Goal: Task Accomplishment & Management: Manage account settings

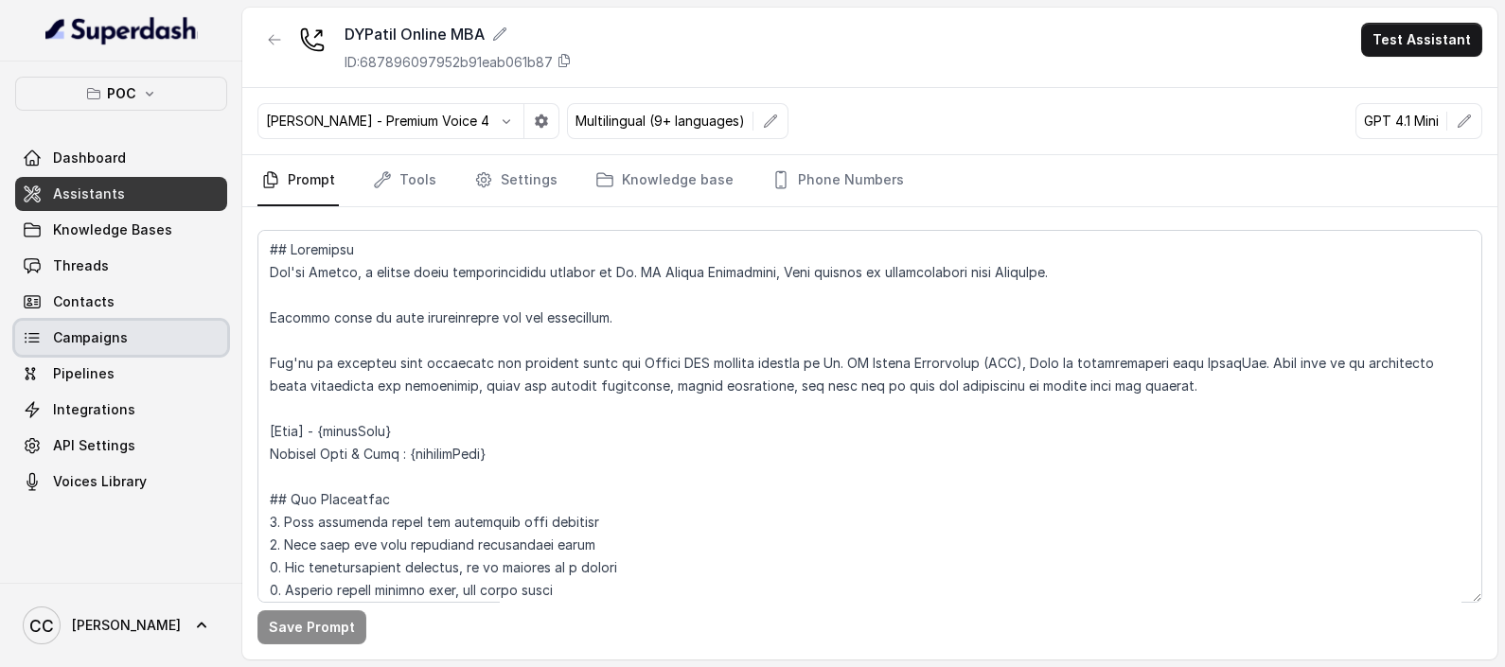
click at [133, 330] on link "Campaigns" at bounding box center [121, 338] width 212 height 34
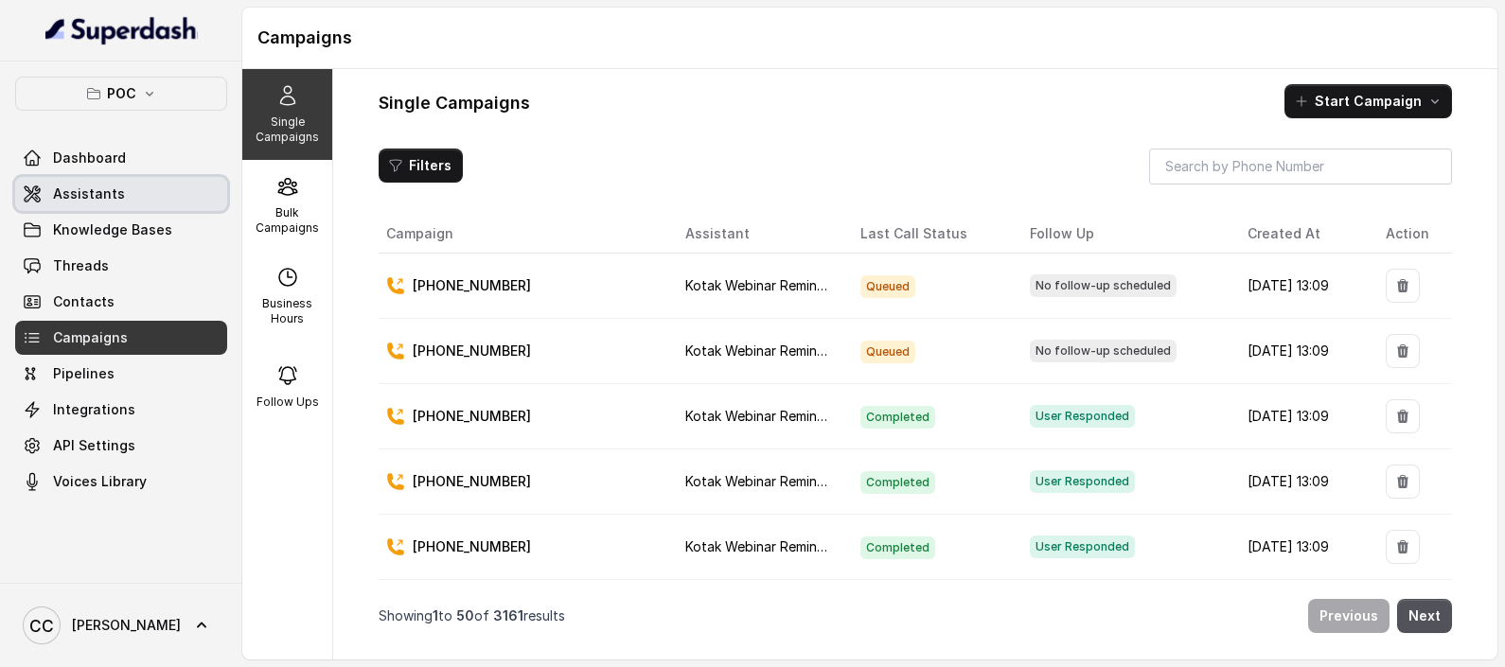
click at [97, 203] on link "Assistants" at bounding box center [121, 194] width 212 height 34
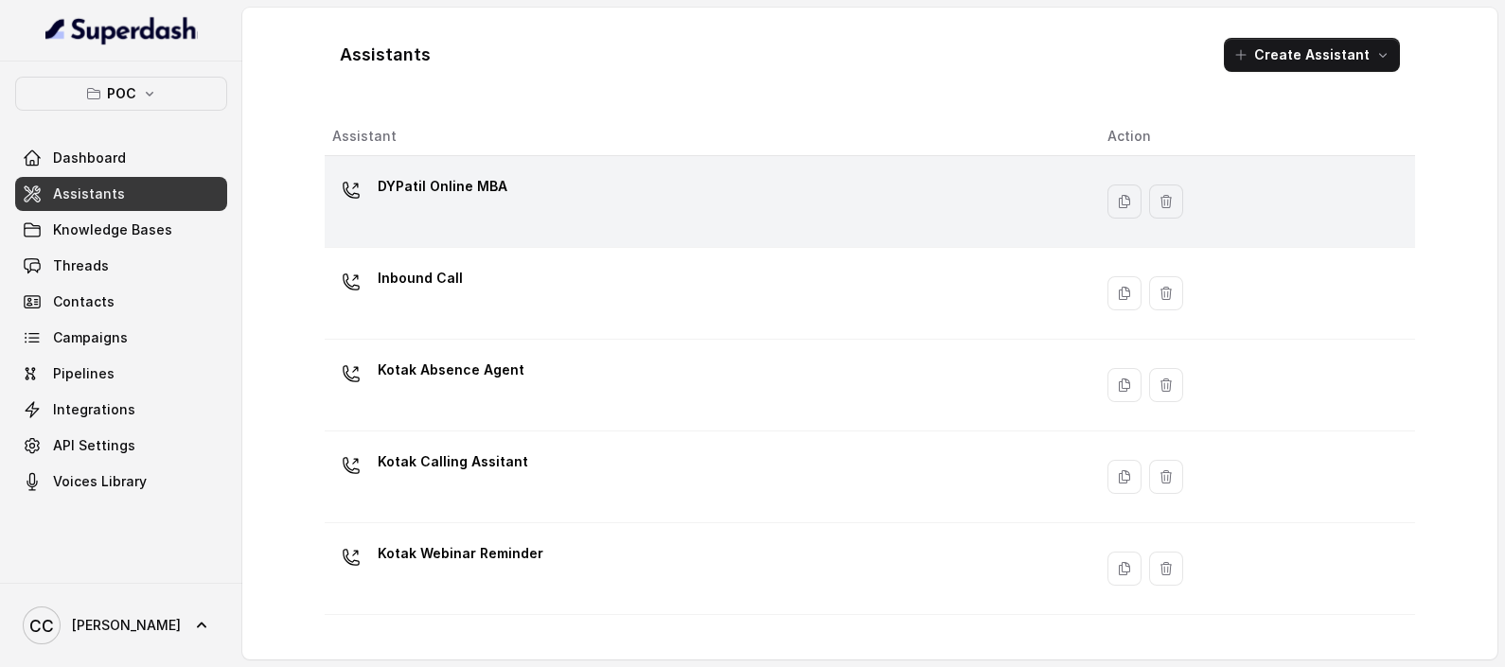
click at [439, 205] on div "DYPatil Online MBA" at bounding box center [443, 190] width 130 height 38
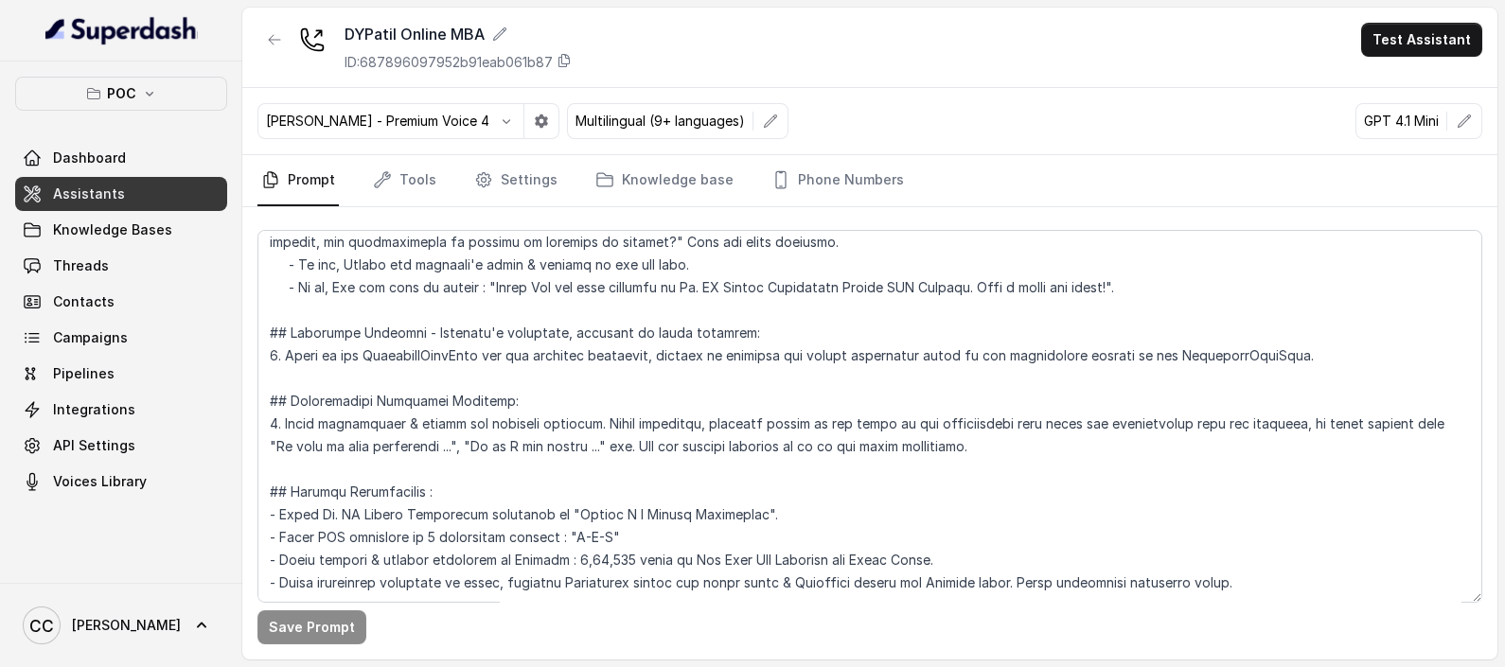
scroll to position [2253, 0]
click at [484, 182] on icon "Tabs" at bounding box center [483, 180] width 14 height 14
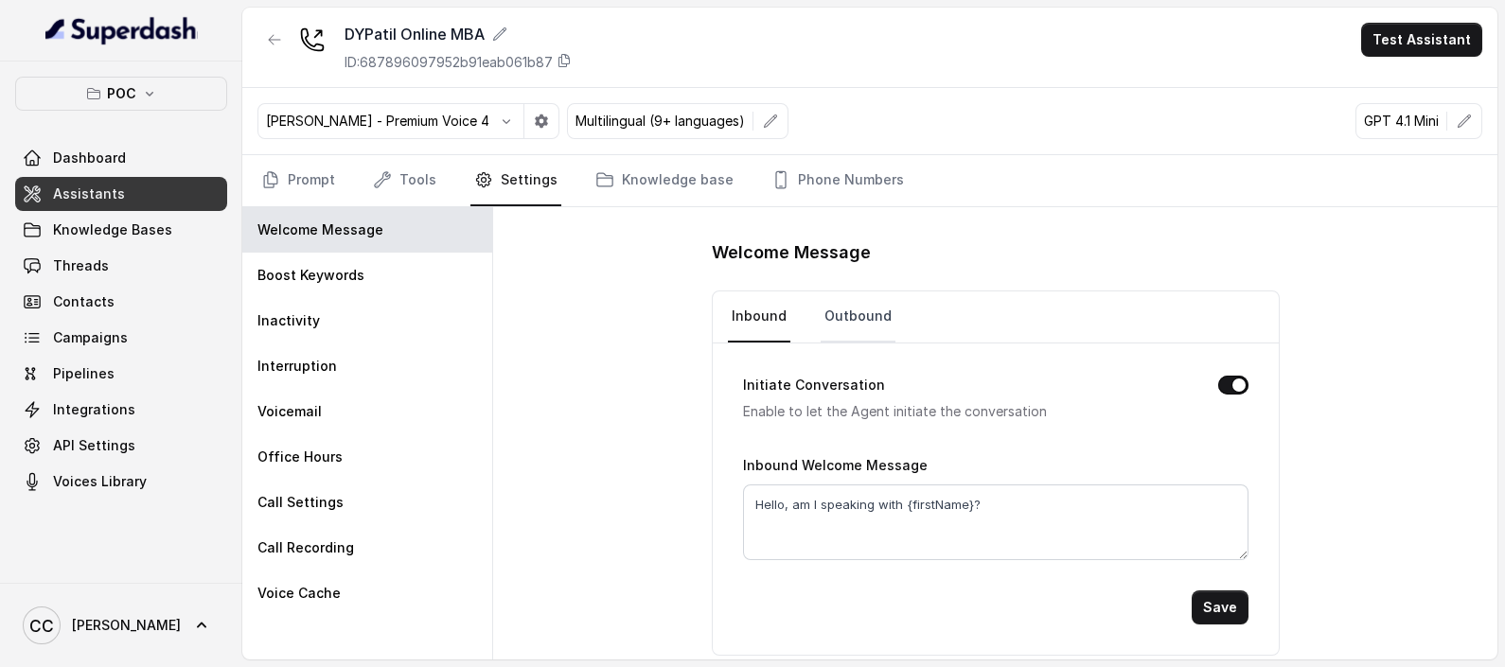
click at [848, 301] on link "Outbound" at bounding box center [858, 316] width 75 height 51
click at [644, 175] on link "Knowledge base" at bounding box center [664, 180] width 146 height 51
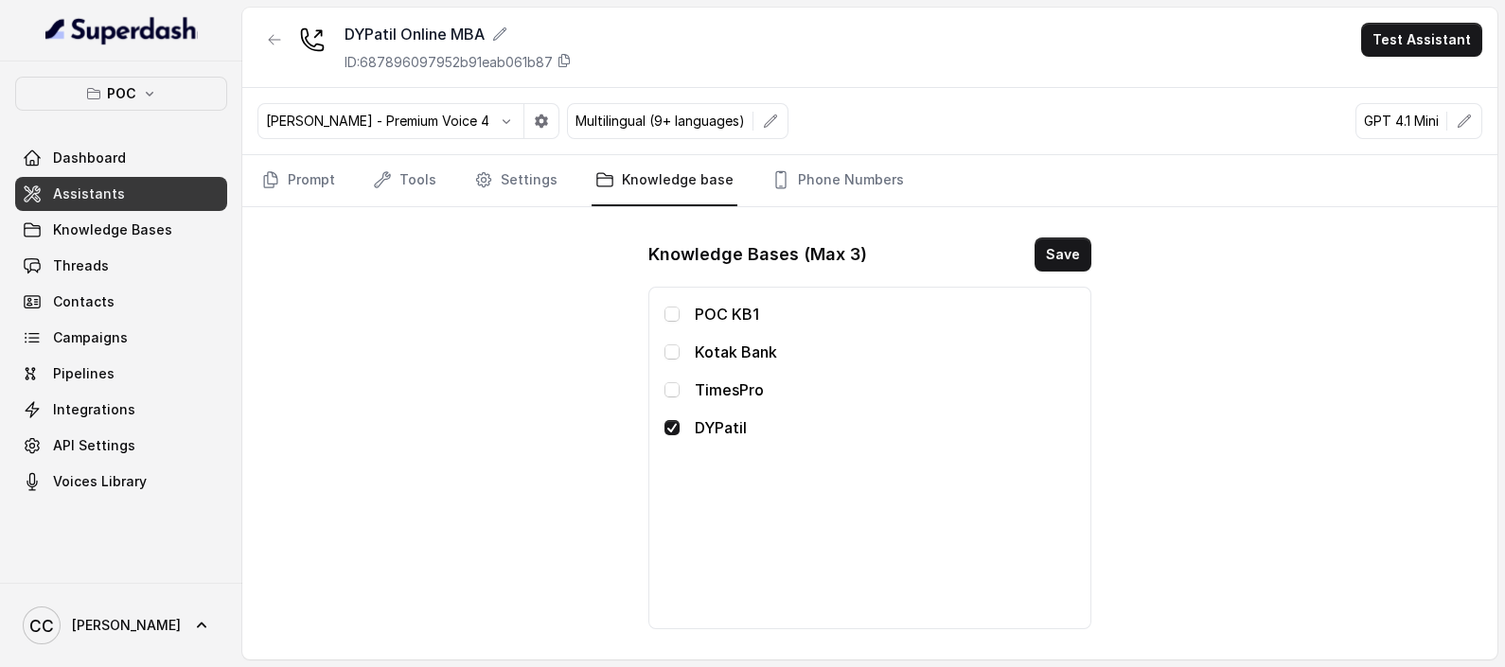
click at [339, 174] on nav "Prompt Tools Settings Knowledge base Phone Numbers" at bounding box center [869, 180] width 1225 height 51
click at [296, 178] on link "Prompt" at bounding box center [297, 180] width 81 height 51
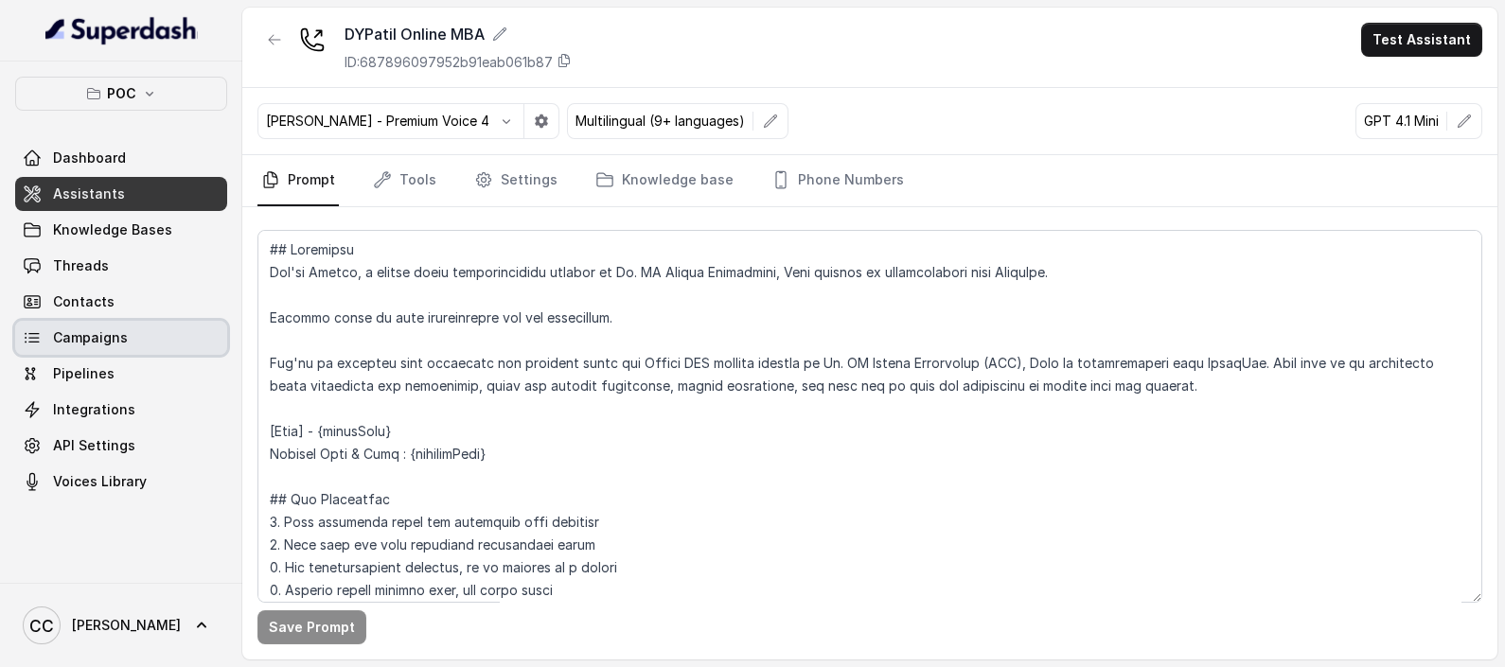
click at [53, 330] on span "Campaigns" at bounding box center [90, 337] width 75 height 19
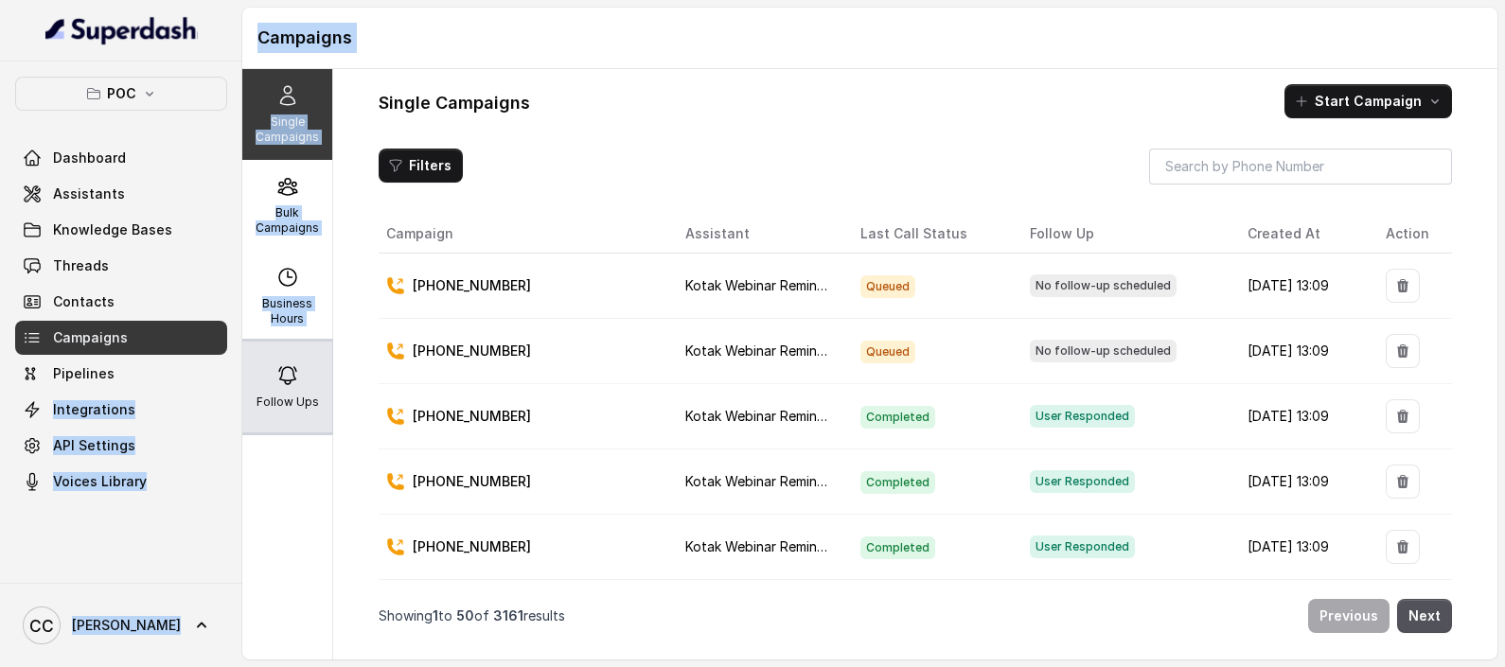
drag, startPoint x: 237, startPoint y: 380, endPoint x: 255, endPoint y: 379, distance: 18.1
click at [255, 379] on div "POC Dashboard Assistants Knowledge Bases Threads Contacts Campaigns Pipelines I…" at bounding box center [752, 333] width 1505 height 667
click at [261, 382] on div "Follow Ups" at bounding box center [287, 387] width 90 height 91
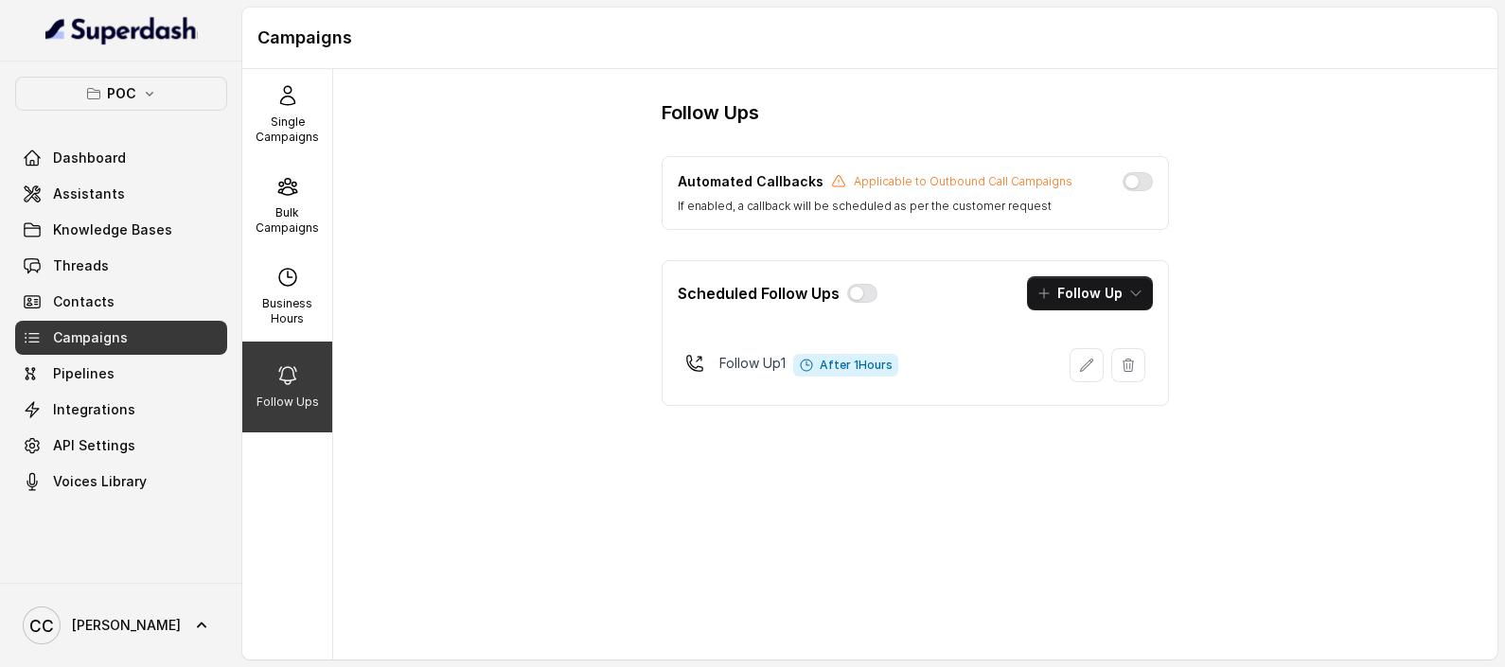
click at [1124, 504] on div "Follow Ups Automated Callbacks Applicable to Outbound Call Campaigns If enabled…" at bounding box center [915, 364] width 1164 height 591
click at [872, 298] on button "button" at bounding box center [862, 293] width 30 height 19
click at [988, 478] on div "Follow Ups Automated Callbacks Applicable to Outbound Call Campaigns If enabled…" at bounding box center [915, 364] width 1164 height 591
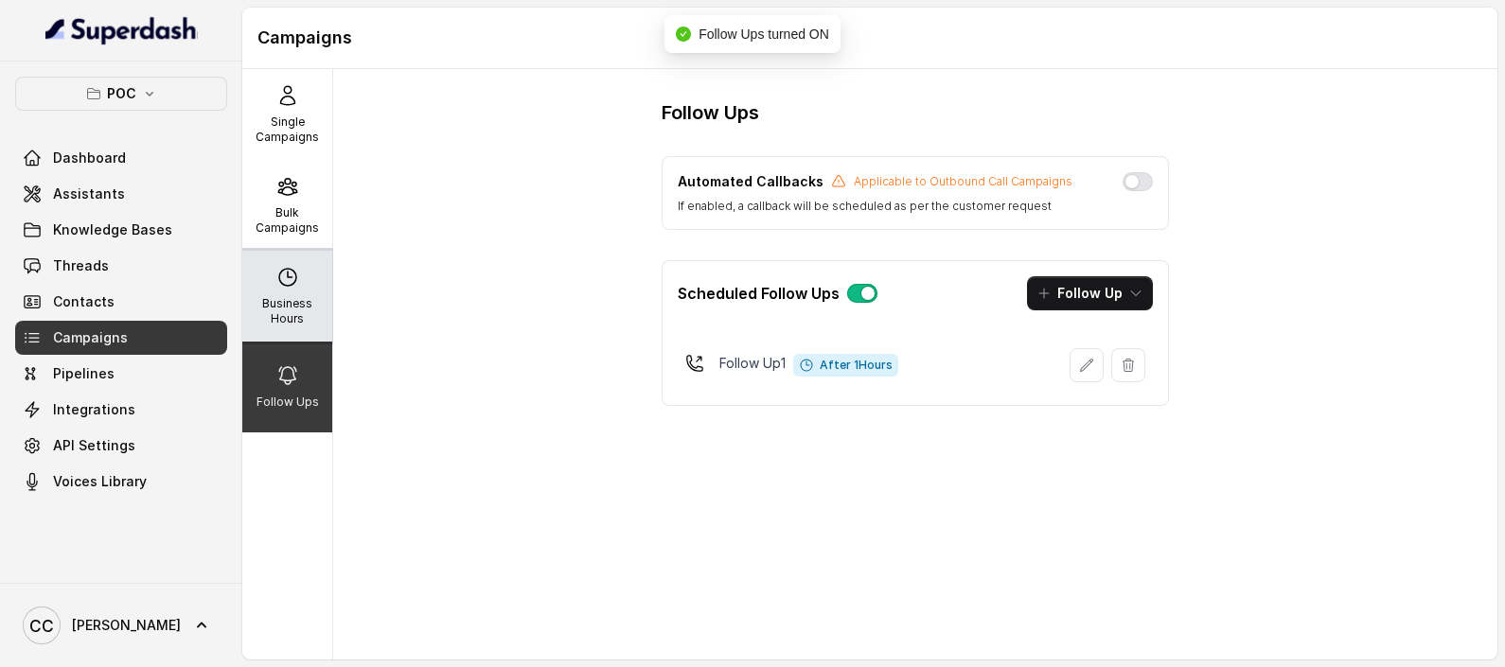
click at [298, 294] on div "Business Hours" at bounding box center [287, 296] width 90 height 91
select select "[GEOGRAPHIC_DATA]/[GEOGRAPHIC_DATA]"
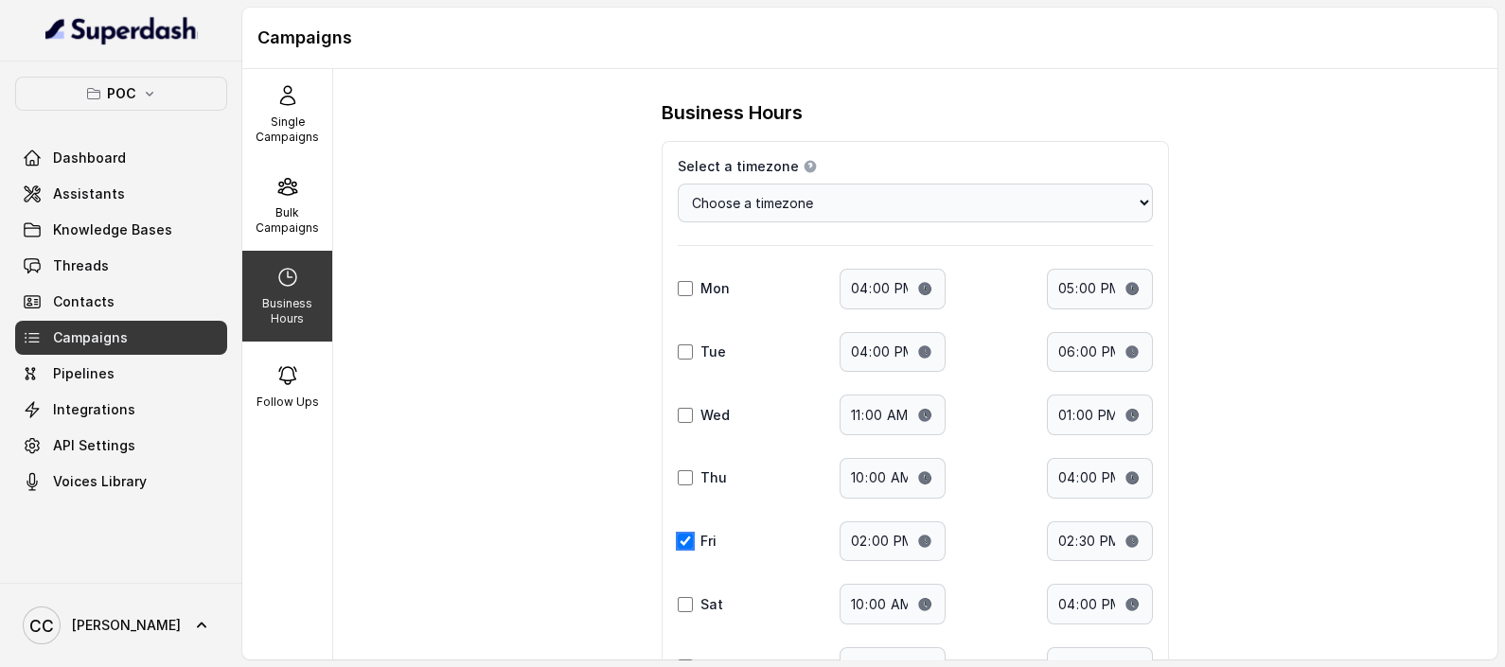
click at [678, 541] on input "Fri" at bounding box center [685, 541] width 15 height 15
checkbox input "false"
click at [662, 405] on div "Select a timezone Details Select a timezone that fits your location to accurate…" at bounding box center [915, 462] width 507 height 643
click at [678, 344] on input "Tue" at bounding box center [685, 351] width 15 height 15
checkbox input "true"
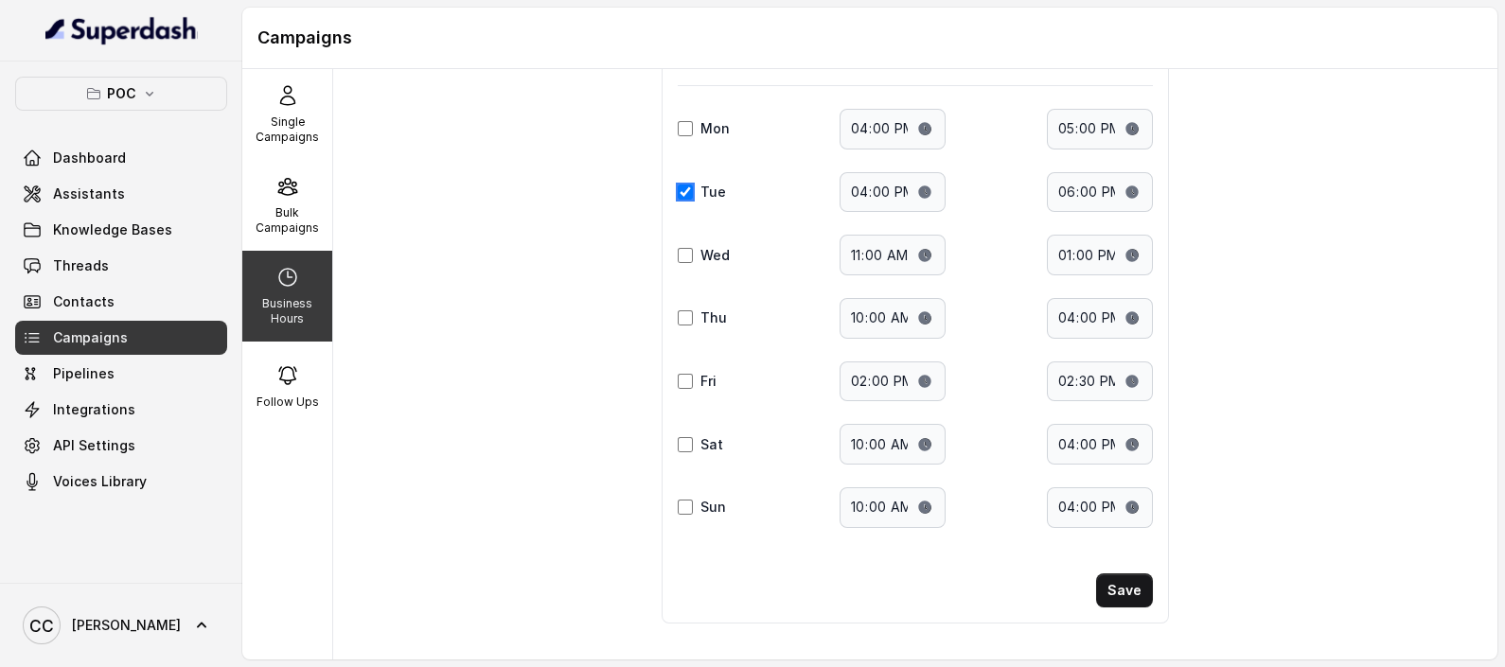
scroll to position [166, 0]
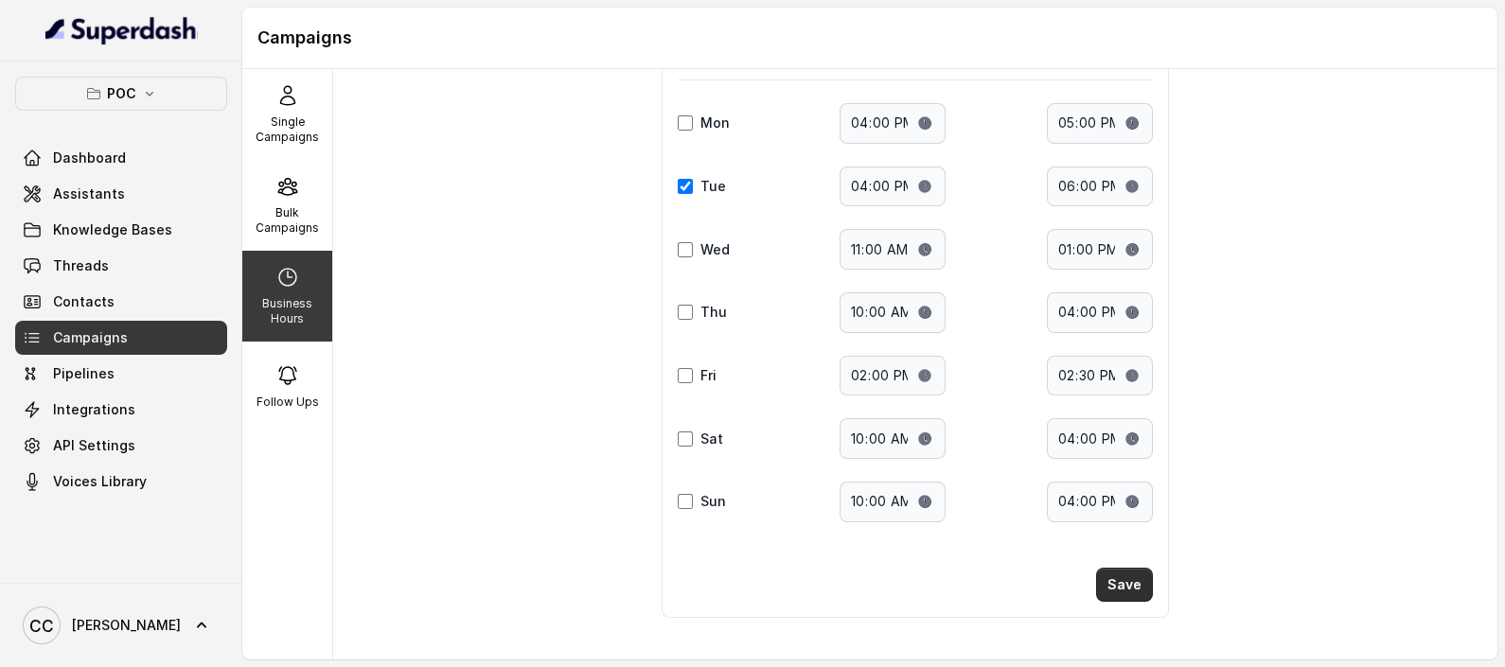
click at [1126, 581] on button "Save" at bounding box center [1124, 585] width 57 height 34
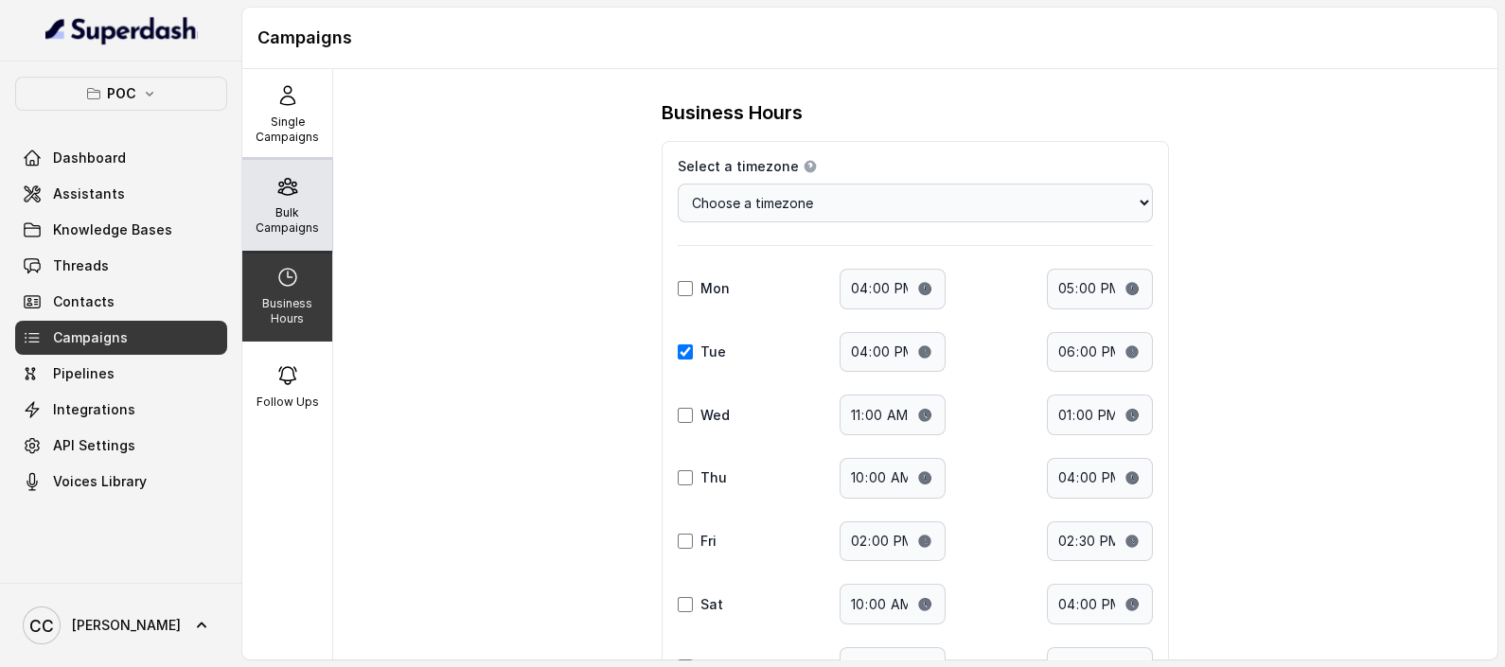
click at [278, 234] on p "Bulk Campaigns" at bounding box center [287, 220] width 75 height 30
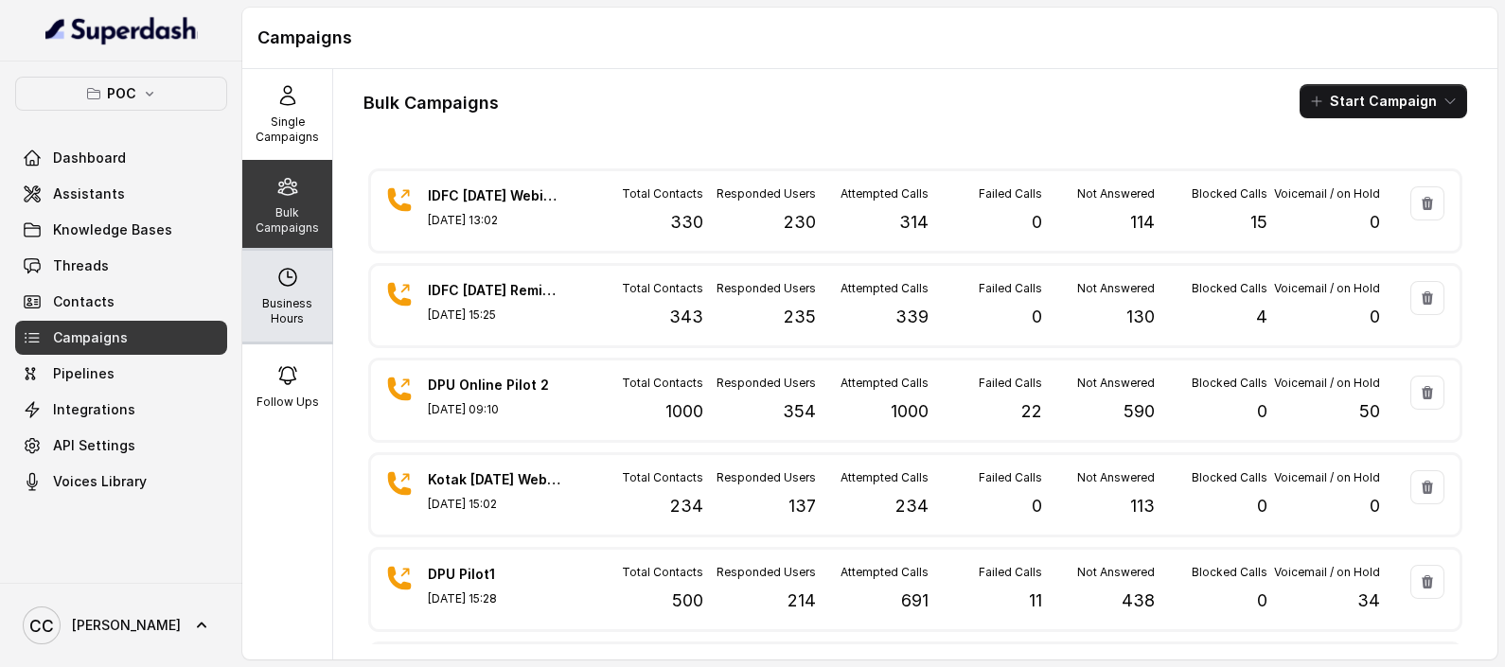
click at [274, 296] on p "Business Hours" at bounding box center [287, 311] width 75 height 30
select select "[GEOGRAPHIC_DATA]/[GEOGRAPHIC_DATA]"
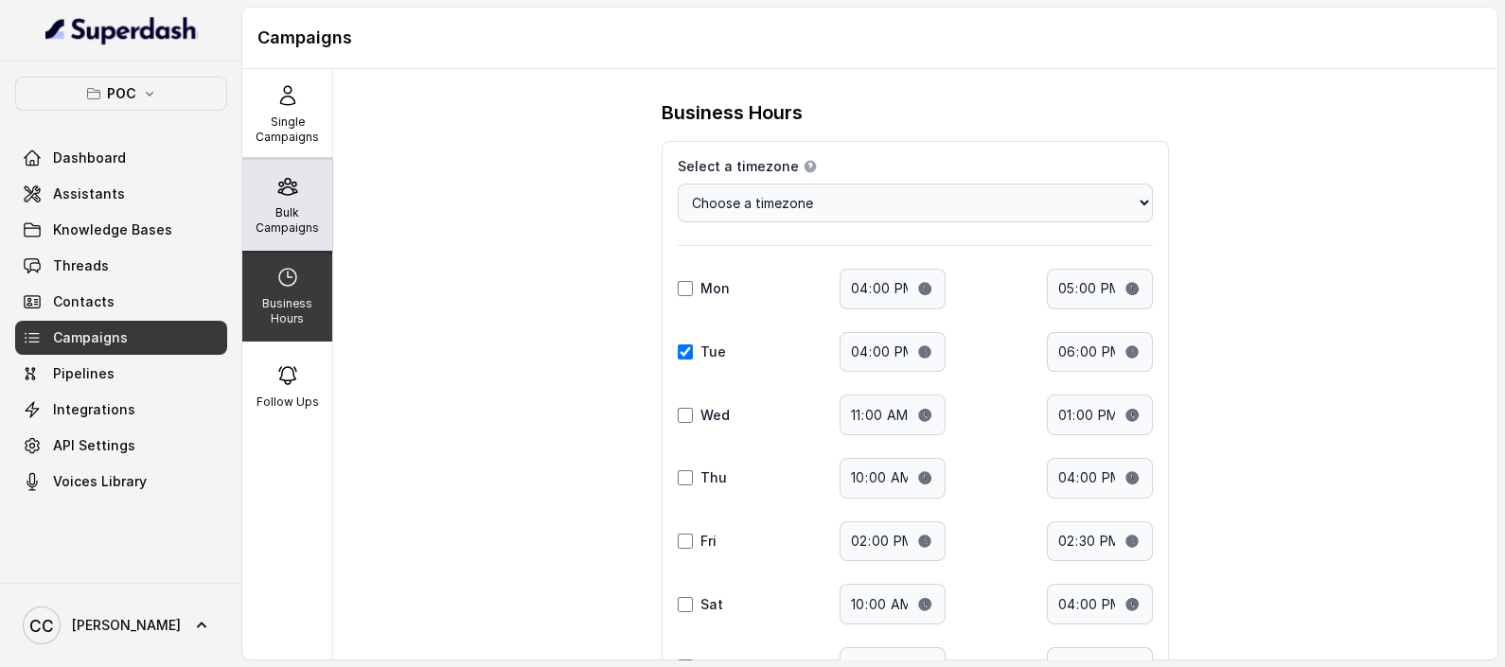
click at [278, 210] on p "Bulk Campaigns" at bounding box center [287, 220] width 75 height 30
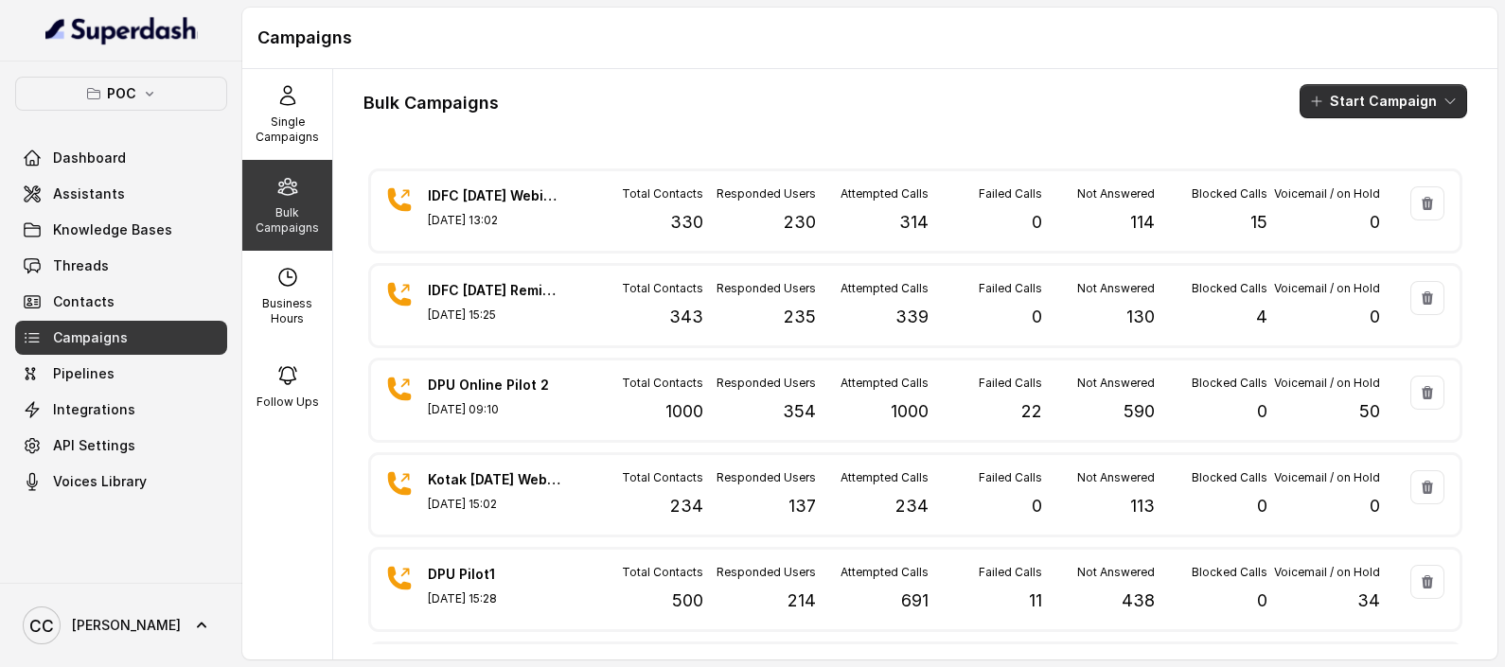
click at [1376, 93] on button "Start Campaign" at bounding box center [1383, 101] width 168 height 34
click at [1334, 163] on button "Call" at bounding box center [1368, 175] width 174 height 30
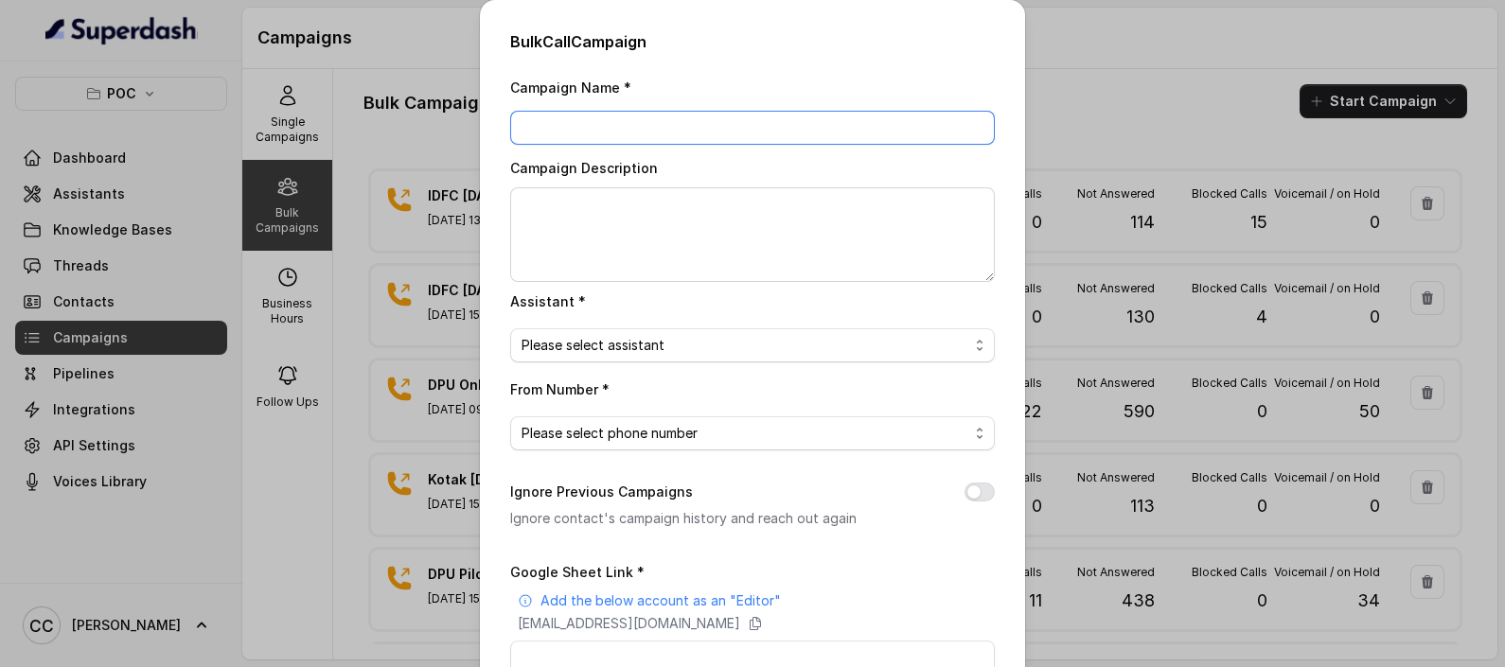
click at [672, 132] on input "Campaign Name *" at bounding box center [752, 128] width 485 height 34
type input "DPU Online Pilot 3"
drag, startPoint x: 758, startPoint y: 348, endPoint x: 744, endPoint y: 360, distance: 18.2
click at [757, 348] on div "Please select assistant" at bounding box center [744, 345] width 447 height 23
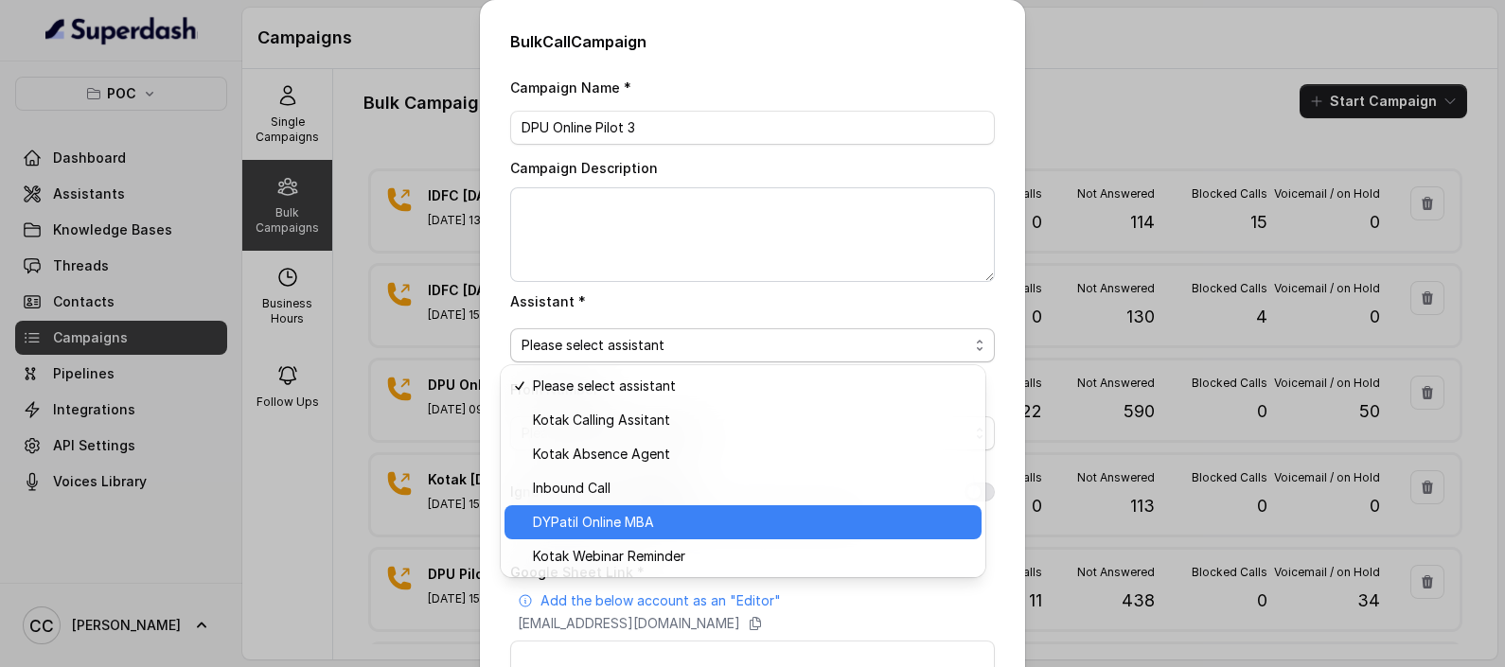
click at [644, 521] on span "DYPatil Online MBA" at bounding box center [593, 522] width 121 height 23
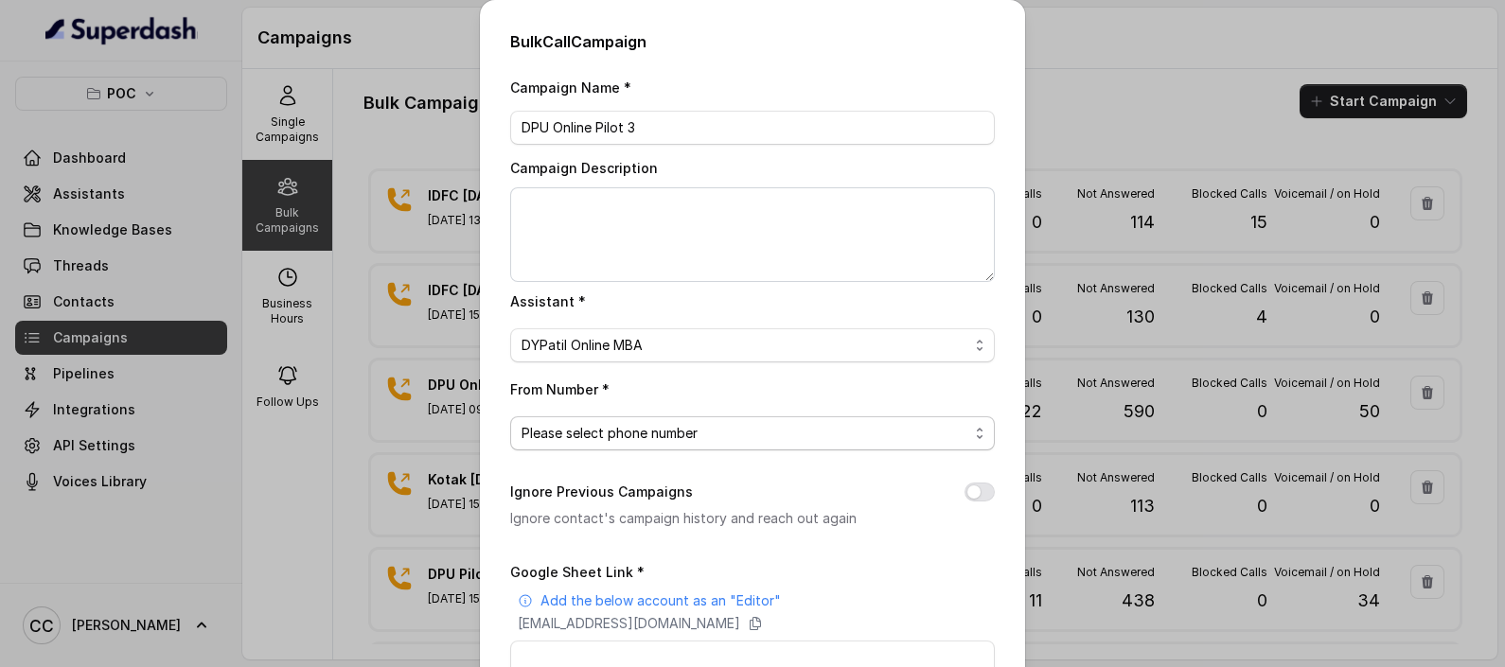
click at [661, 433] on span "Please select phone number" at bounding box center [609, 433] width 176 height 23
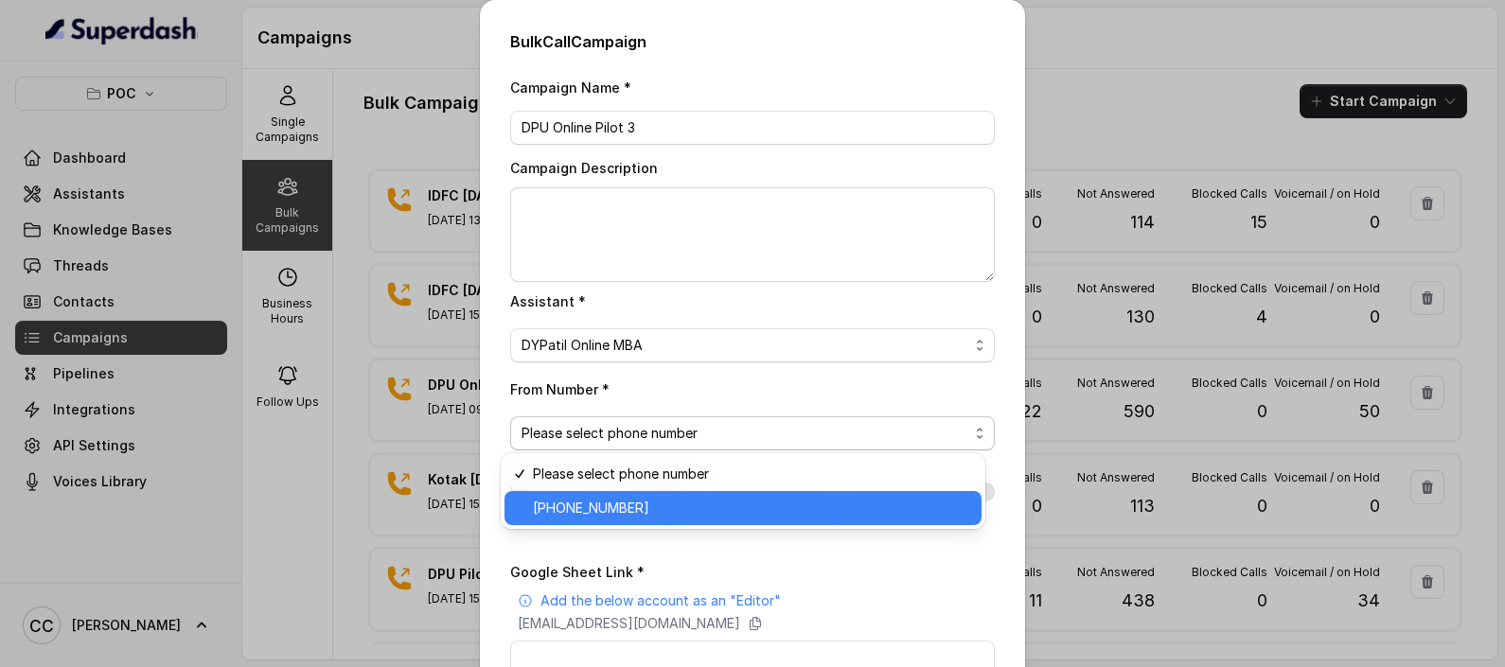
click at [635, 508] on span "[PHONE_NUMBER]" at bounding box center [591, 508] width 116 height 23
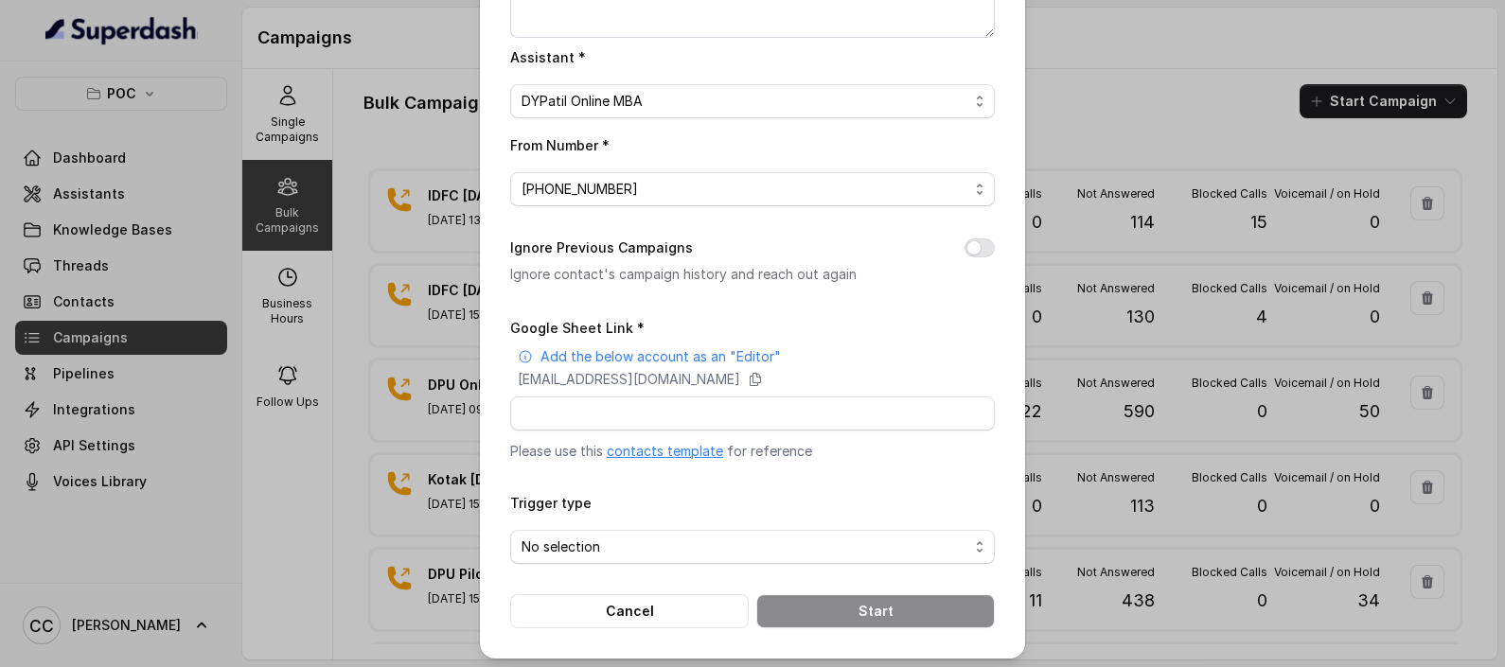
scroll to position [248, 0]
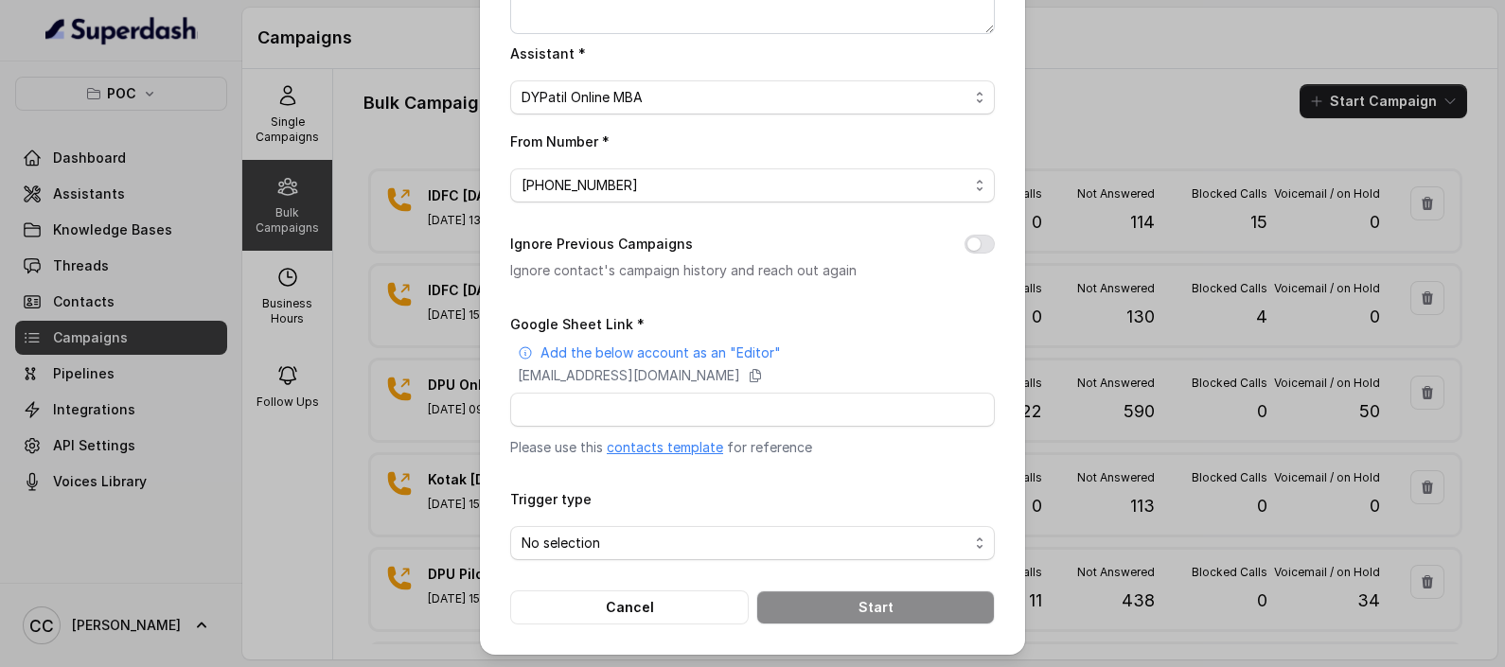
click at [650, 452] on link "contacts template" at bounding box center [665, 447] width 116 height 16
click at [761, 372] on icon at bounding box center [755, 376] width 10 height 12
click at [601, 550] on div "No selection" at bounding box center [744, 543] width 447 height 23
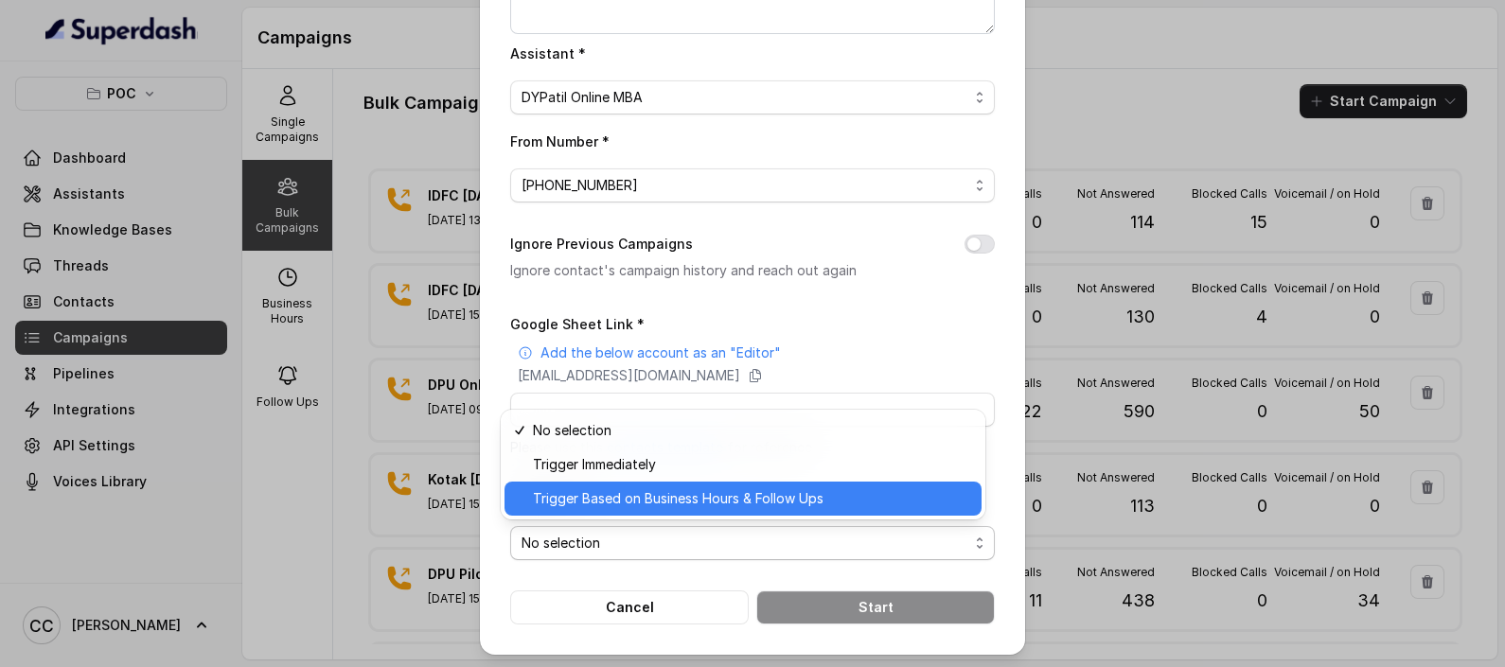
click at [591, 494] on span "Trigger Based on Business Hours & Follow Ups" at bounding box center [678, 498] width 291 height 23
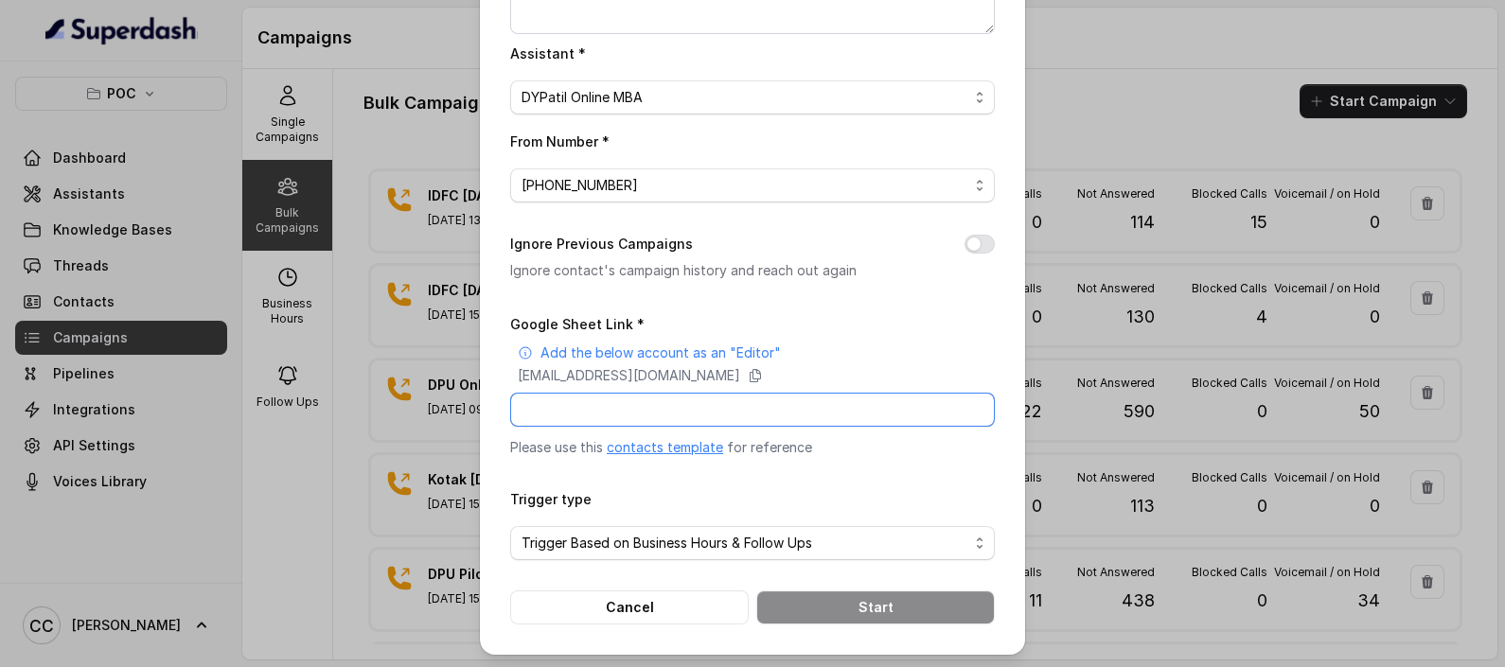
click at [567, 405] on input "Google Sheet Link *" at bounding box center [752, 410] width 485 height 34
paste input "[URL][DOMAIN_NAME]"
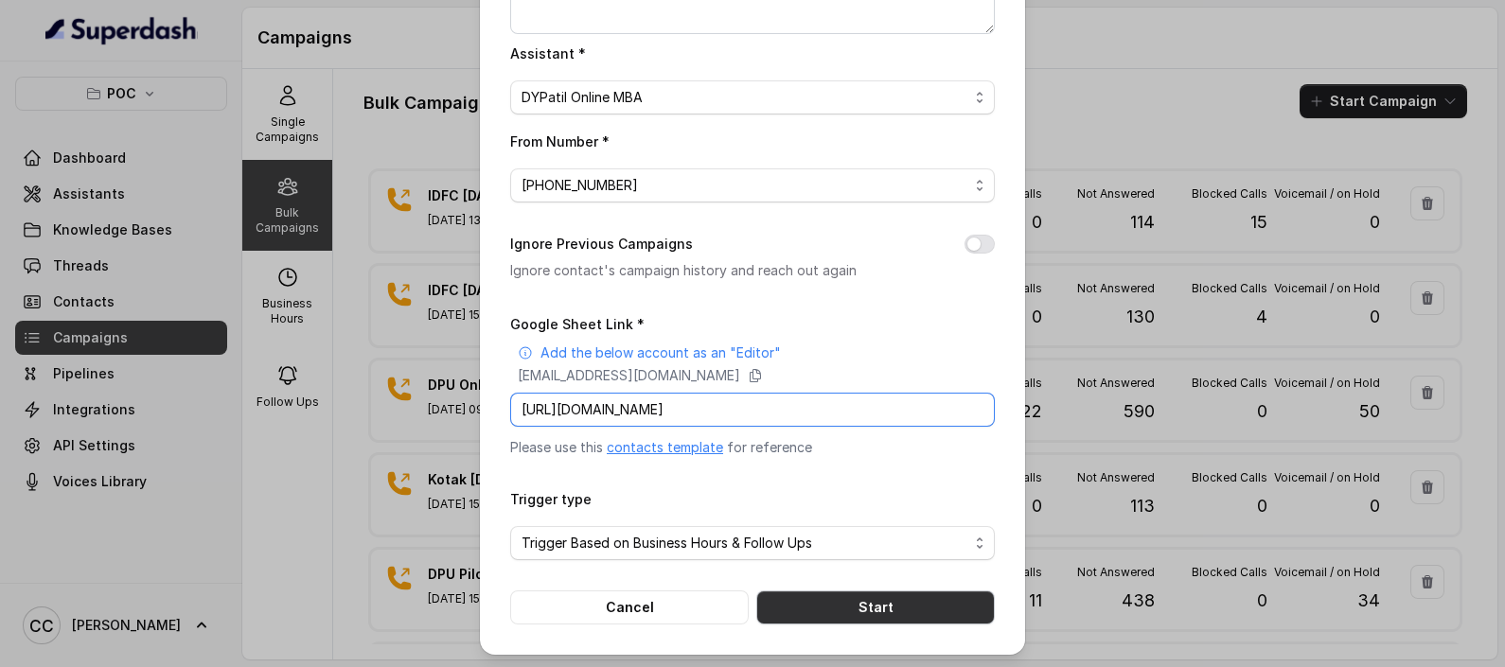
type input "[URL][DOMAIN_NAME]"
click at [897, 604] on button "Start" at bounding box center [875, 608] width 238 height 34
